Goal: Task Accomplishment & Management: Manage account settings

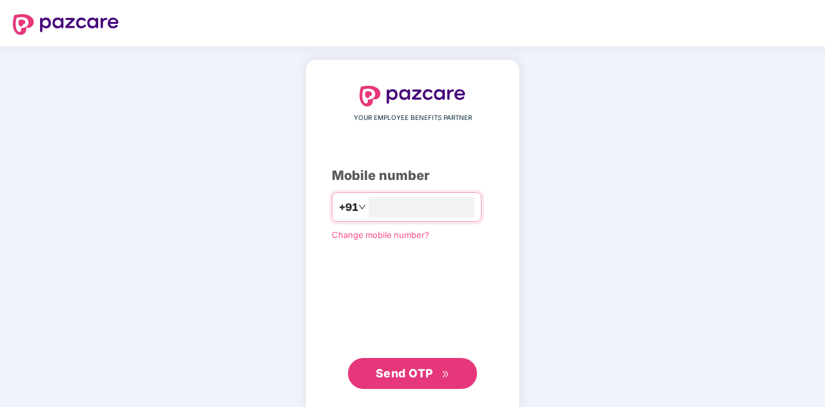
type input "**********"
click at [401, 369] on span "Send OTP" at bounding box center [404, 372] width 57 height 14
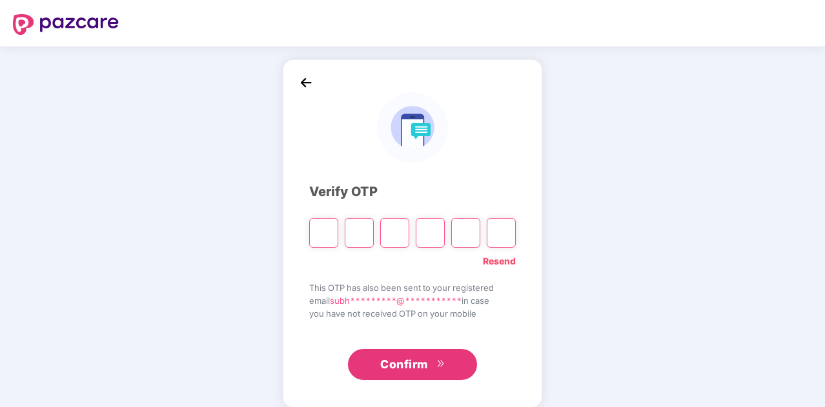
type input "*"
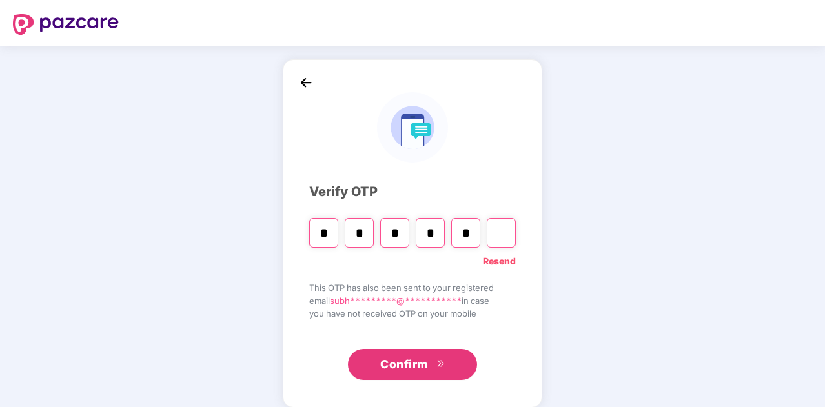
type input "*"
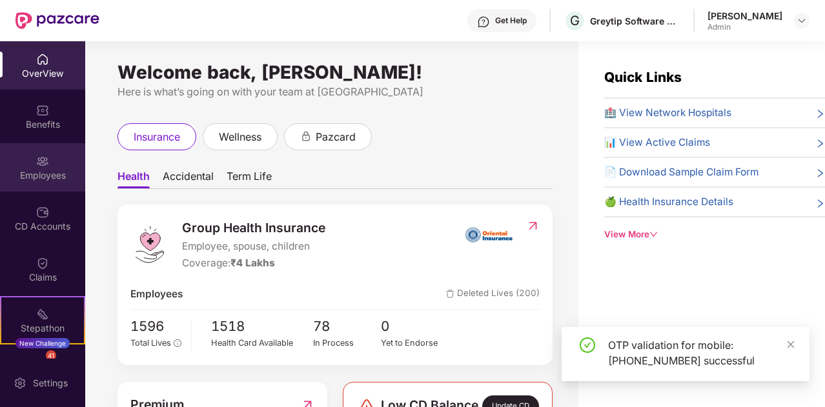
click at [39, 155] on img at bounding box center [42, 161] width 13 height 13
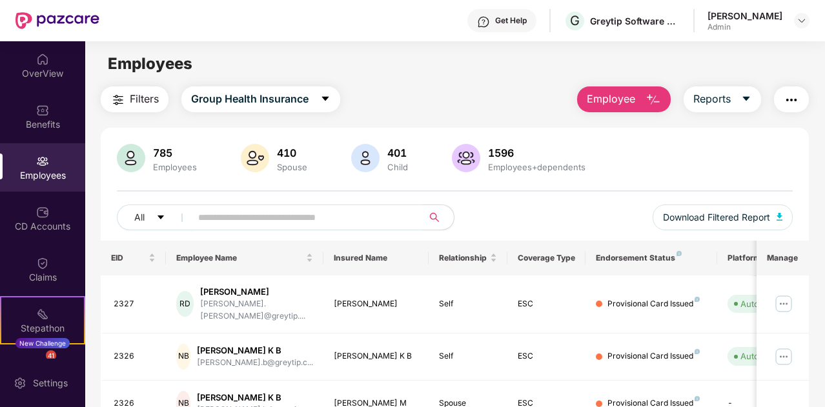
click at [611, 102] on span "Employee" at bounding box center [611, 99] width 48 height 16
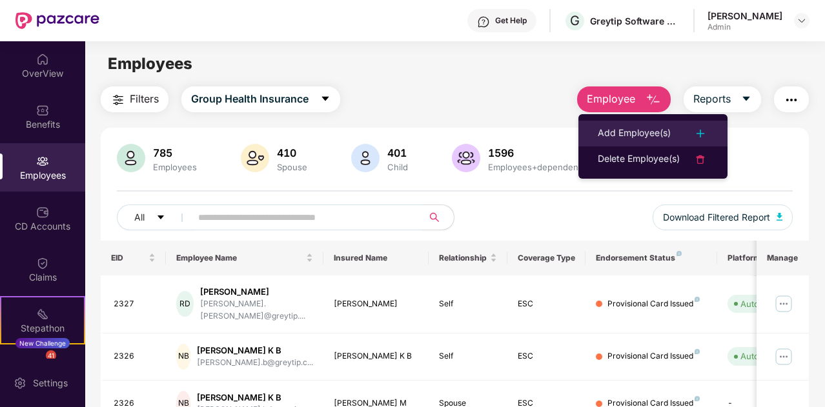
click at [636, 130] on div "Add Employee(s)" at bounding box center [634, 133] width 73 height 15
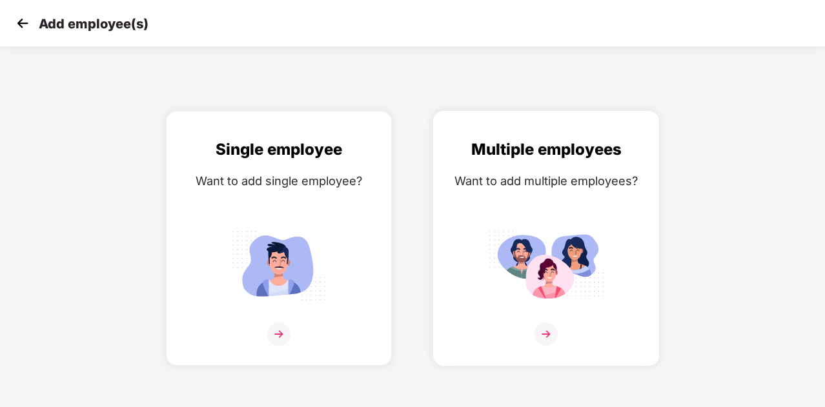
click at [550, 339] on img at bounding box center [545, 334] width 23 height 23
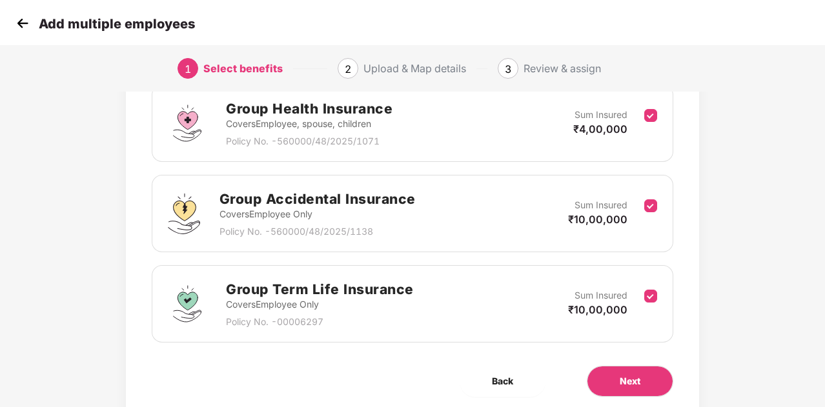
scroll to position [209, 0]
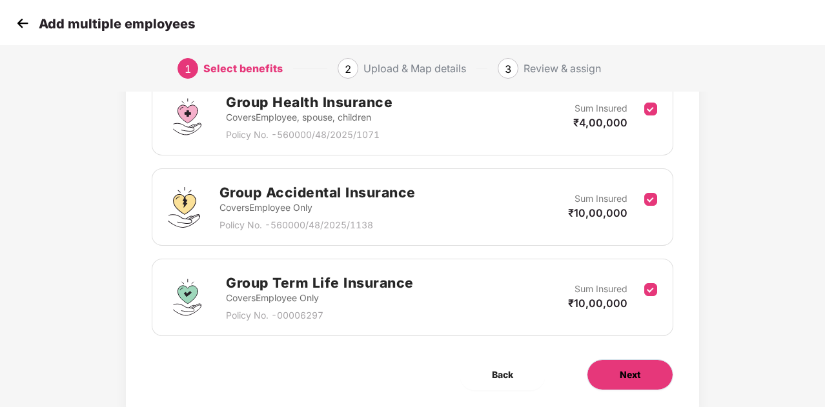
click at [640, 362] on button "Next" at bounding box center [630, 374] width 86 height 31
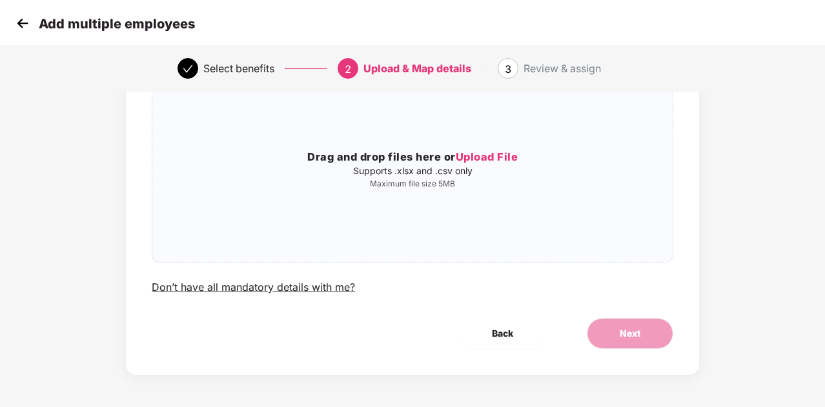
scroll to position [0, 0]
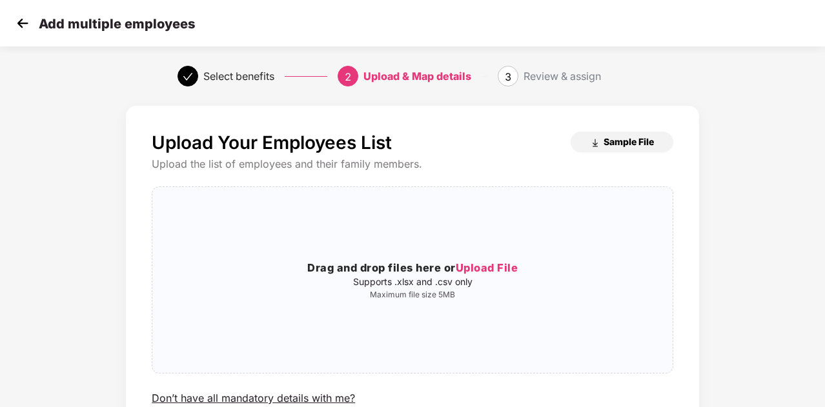
click at [618, 141] on span "Sample File" at bounding box center [628, 142] width 50 height 12
click at [763, 142] on div "Upload Your Employees List Sample File Upload the list of employees and their f…" at bounding box center [412, 308] width 825 height 419
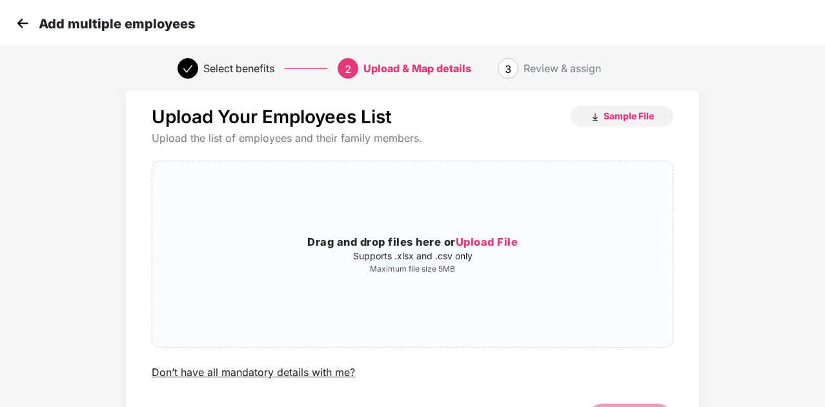
scroll to position [103, 0]
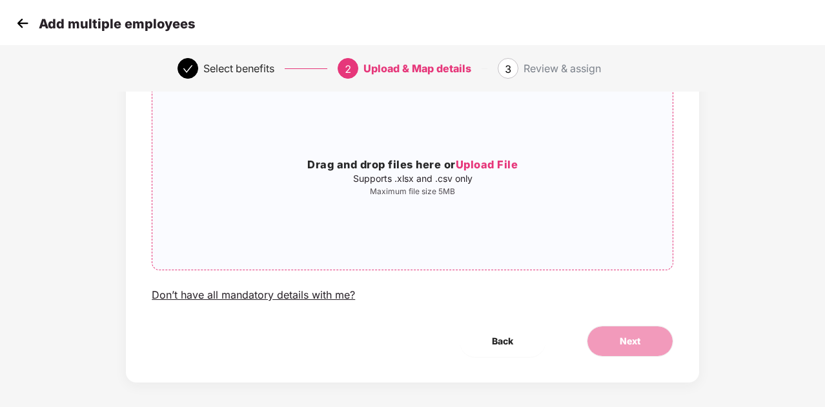
click at [488, 157] on h3 "Drag and drop files here or Upload File" at bounding box center [412, 165] width 520 height 17
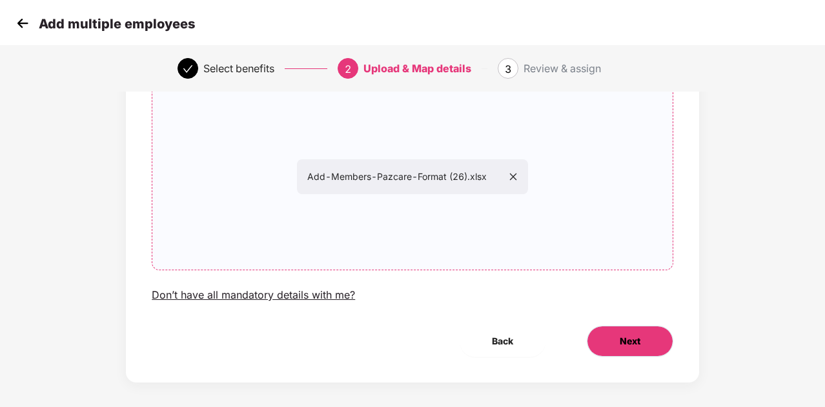
click at [632, 336] on span "Next" at bounding box center [629, 341] width 21 height 14
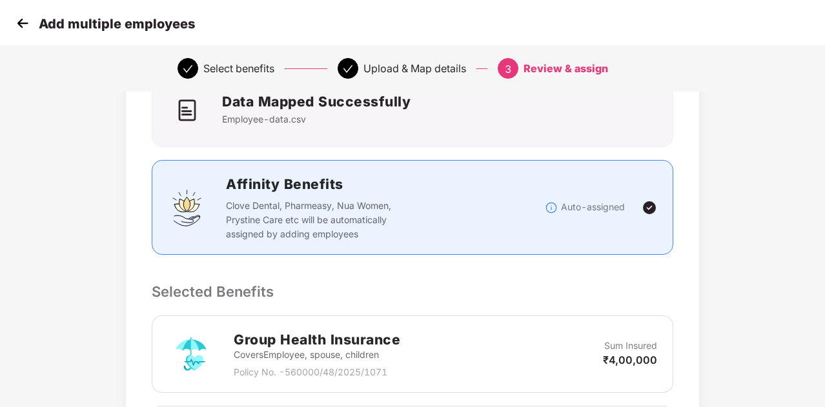
scroll to position [0, 0]
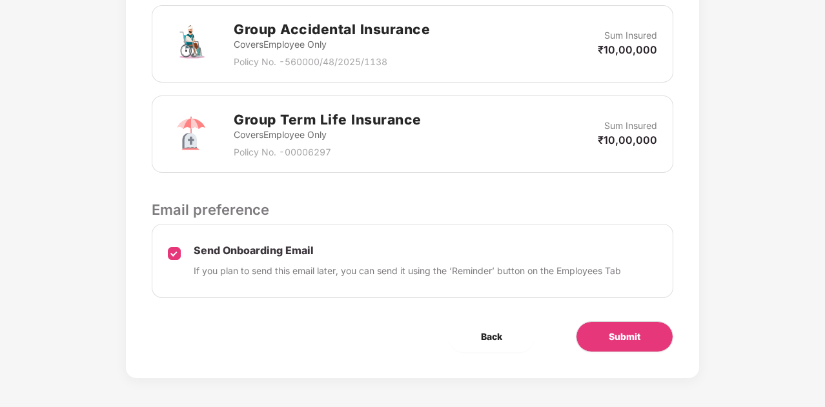
scroll to position [505, 0]
click at [628, 333] on span "Submit" at bounding box center [624, 336] width 32 height 14
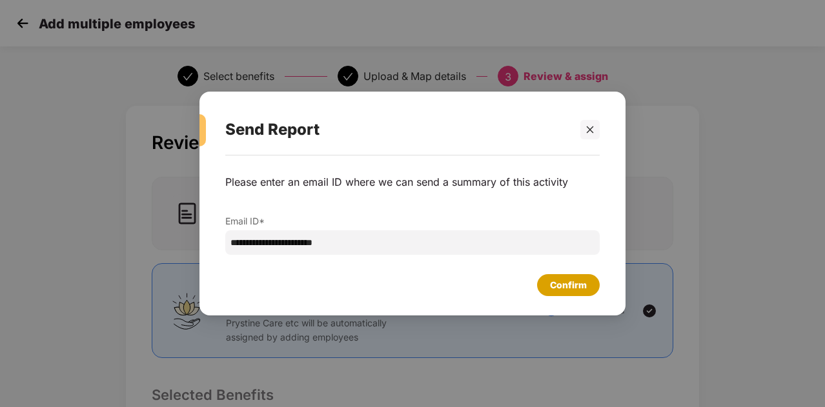
click at [559, 283] on div "Confirm" at bounding box center [568, 285] width 37 height 14
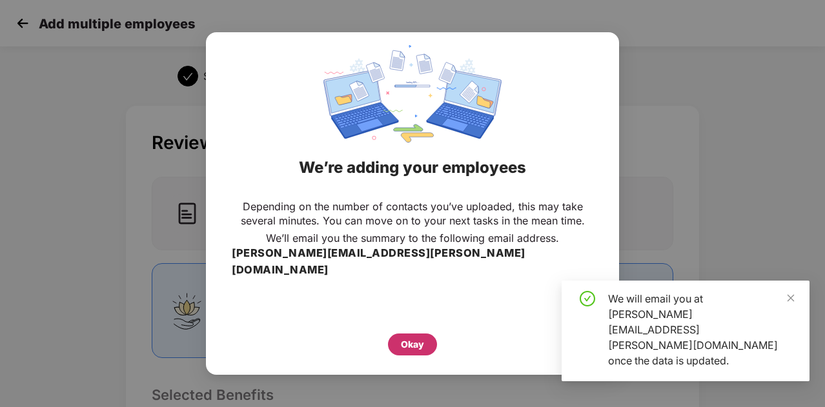
click at [403, 337] on div "Okay" at bounding box center [412, 344] width 23 height 14
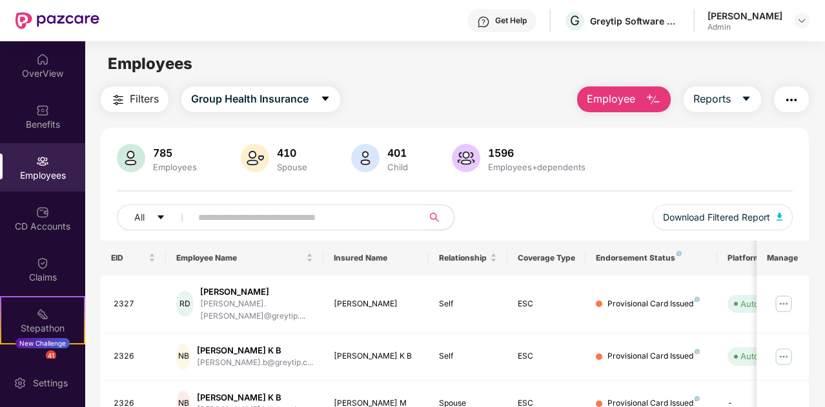
click at [607, 99] on span "Employee" at bounding box center [611, 99] width 48 height 16
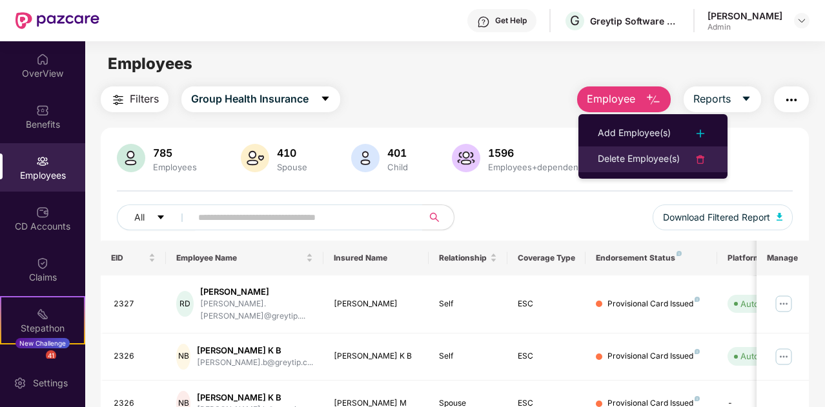
click at [635, 161] on div "Delete Employee(s)" at bounding box center [639, 159] width 82 height 15
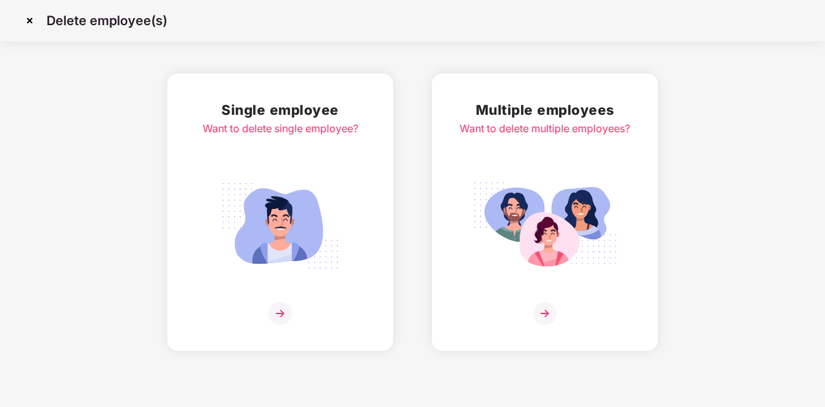
click at [551, 321] on img at bounding box center [544, 313] width 23 height 23
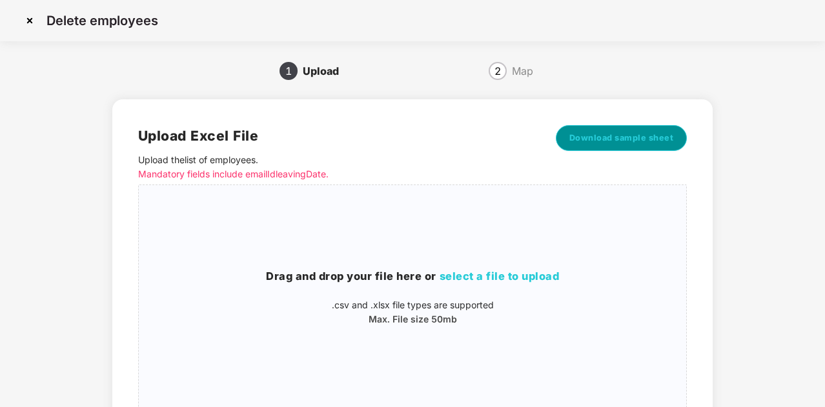
click at [620, 139] on span "Download sample sheet" at bounding box center [621, 138] width 105 height 13
click at [525, 270] on span "select a file to upload" at bounding box center [499, 276] width 120 height 13
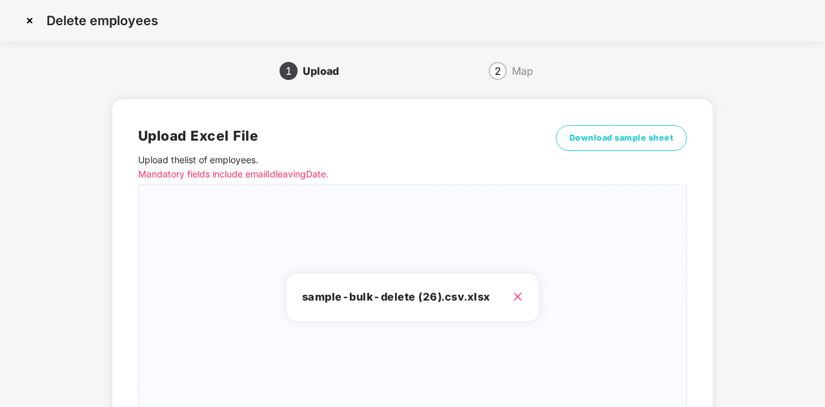
scroll to position [110, 0]
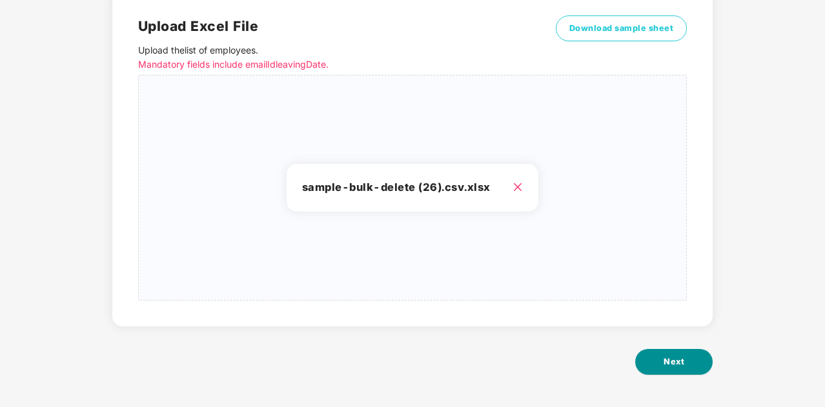
click at [681, 359] on span "Next" at bounding box center [673, 362] width 21 height 13
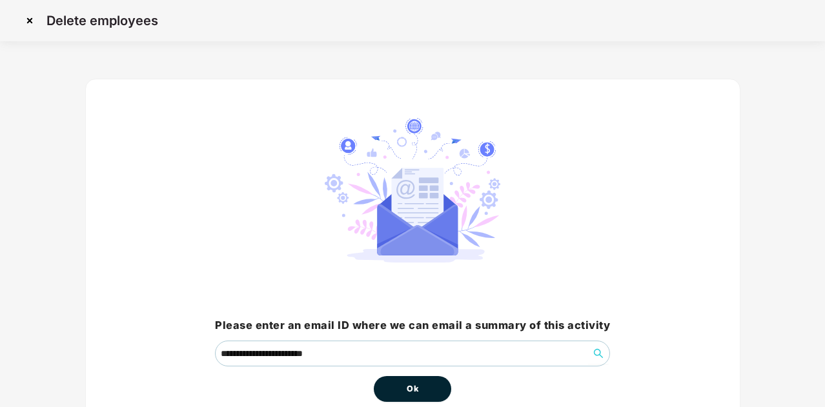
click at [798, 205] on div "**********" at bounding box center [412, 269] width 786 height 416
click at [409, 392] on span "Ok" at bounding box center [413, 389] width 12 height 13
